Goal: Entertainment & Leisure: Consume media (video, audio)

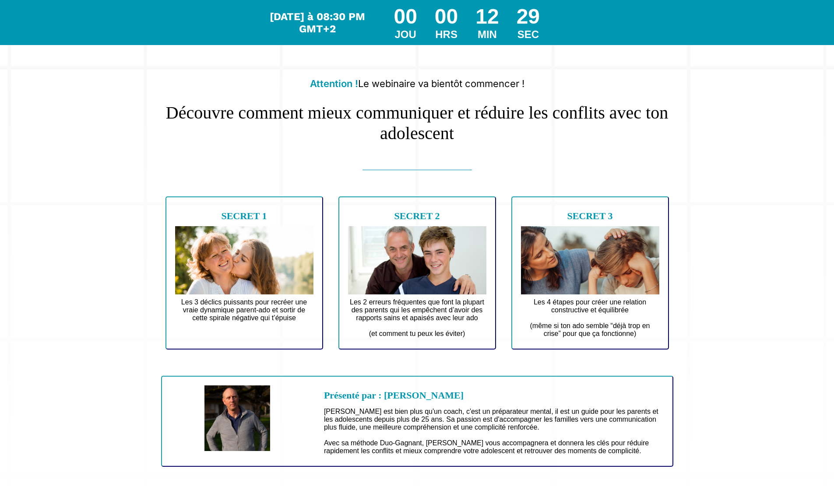
click at [396, 303] on text "Les 2 erreurs fréquentes que font la plupart des parents qui les empêchent d’av…" at bounding box center [417, 318] width 138 height 44
drag, startPoint x: 404, startPoint y: 334, endPoint x: 577, endPoint y: 313, distance: 173.8
click at [412, 335] on text "Les 2 erreurs fréquentes que font la plupart des parents qui les empêchent d’av…" at bounding box center [417, 318] width 138 height 44
click at [603, 310] on text "Les 4 étapes pour créer une relation constructive et équilibrée (même si ton ad…" at bounding box center [590, 318] width 138 height 44
click at [582, 147] on div "Attention ! Le webinaire va bientôt commencer ! Découvre comment mieux communiq…" at bounding box center [417, 240] width 547 height 467
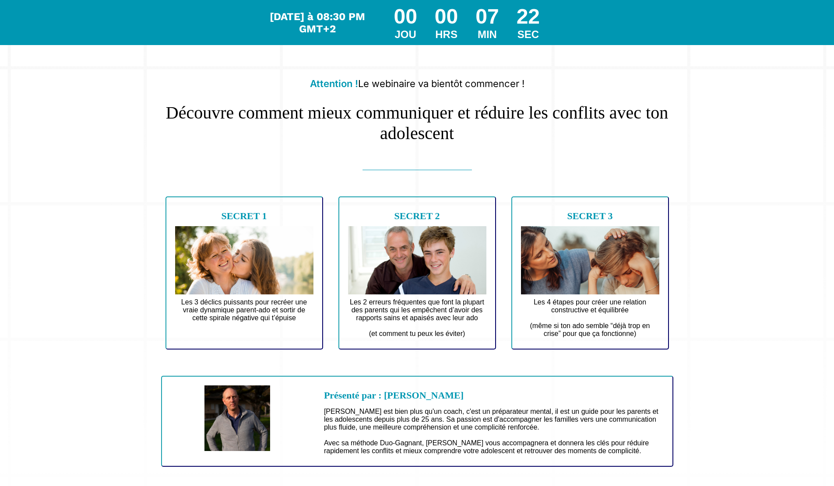
drag, startPoint x: 582, startPoint y: 147, endPoint x: 582, endPoint y: 153, distance: 5.7
click at [582, 146] on div "Attention ! Le webinaire va bientôt commencer ! Découvre comment mieux communiq…" at bounding box center [417, 240] width 547 height 467
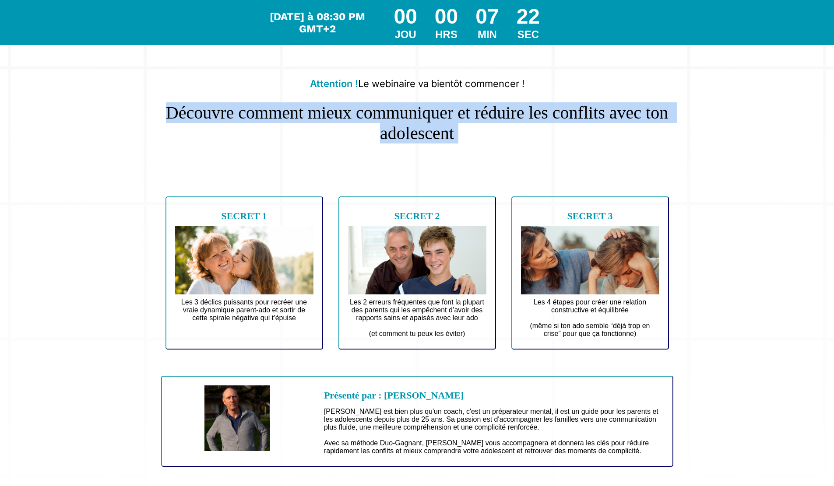
drag, startPoint x: 582, startPoint y: 153, endPoint x: 582, endPoint y: 146, distance: 6.6
click at [582, 146] on div "Attention ! Le webinaire va bientôt commencer ! Découvre comment mieux communiq…" at bounding box center [417, 240] width 547 height 467
